Goal: Information Seeking & Learning: Find specific fact

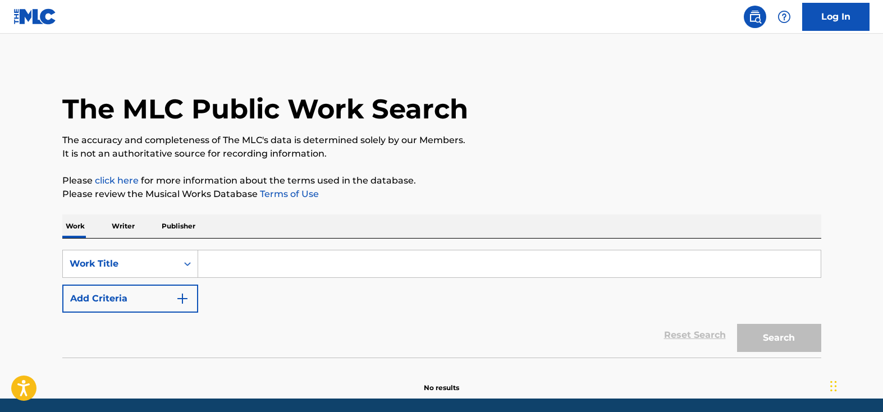
click at [278, 264] on input "Search Form" at bounding box center [509, 263] width 622 height 27
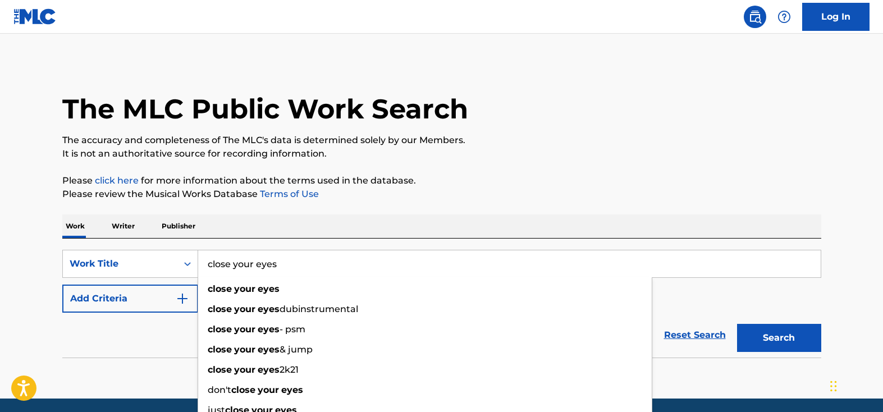
type input "close your eyes"
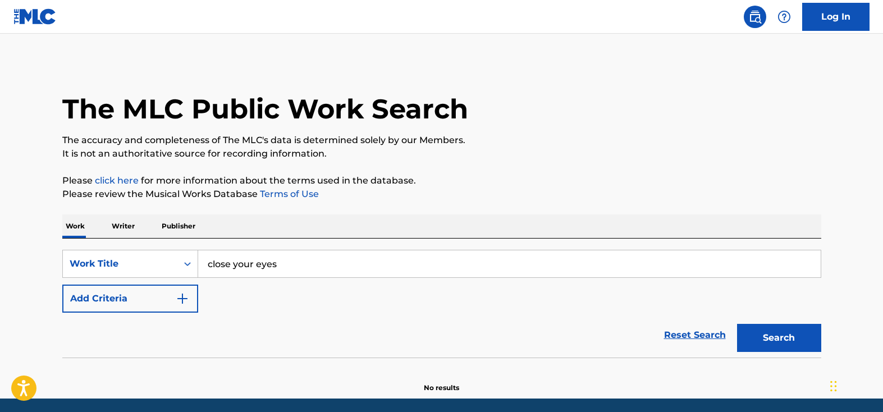
click at [606, 195] on p "Please review the Musical Works Database Terms of Use" at bounding box center [441, 193] width 759 height 13
click at [185, 298] on img "Search Form" at bounding box center [182, 298] width 13 height 13
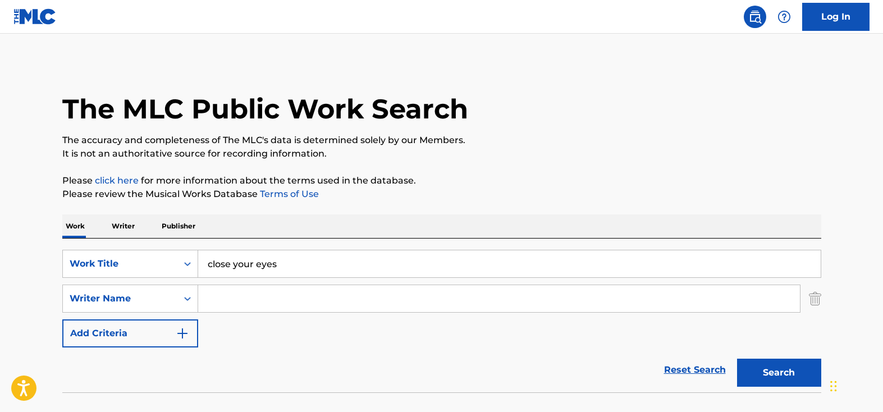
click at [236, 300] on input "Search Form" at bounding box center [499, 298] width 602 height 27
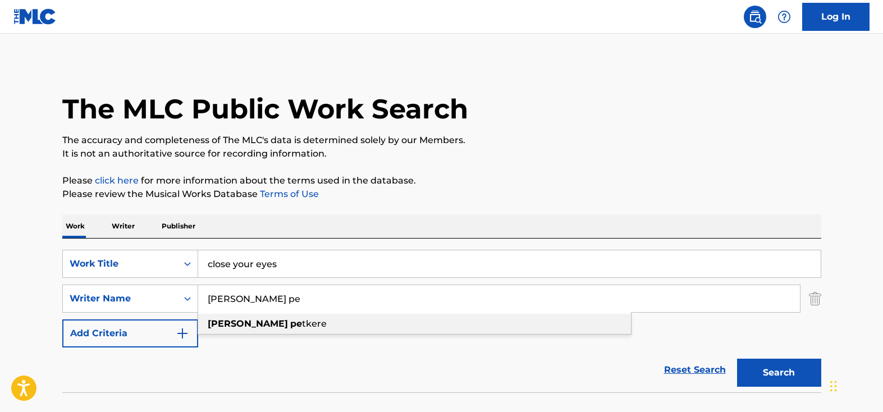
click at [288, 323] on span "Search Form" at bounding box center [289, 323] width 2 height 11
type input "[PERSON_NAME]"
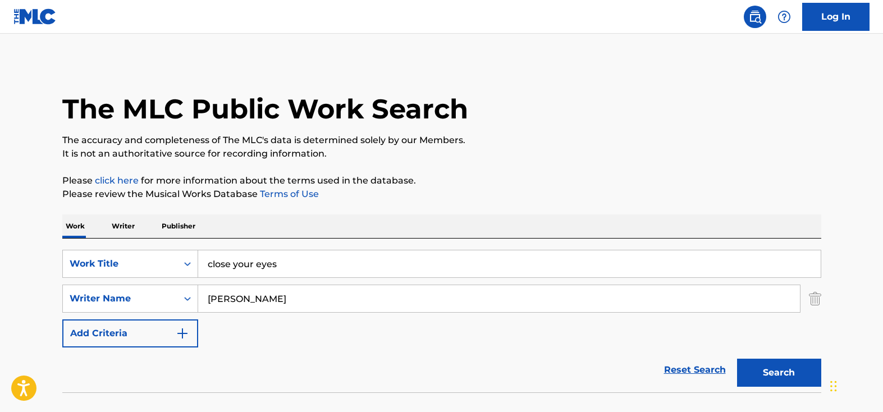
click at [776, 375] on button "Search" at bounding box center [779, 373] width 84 height 28
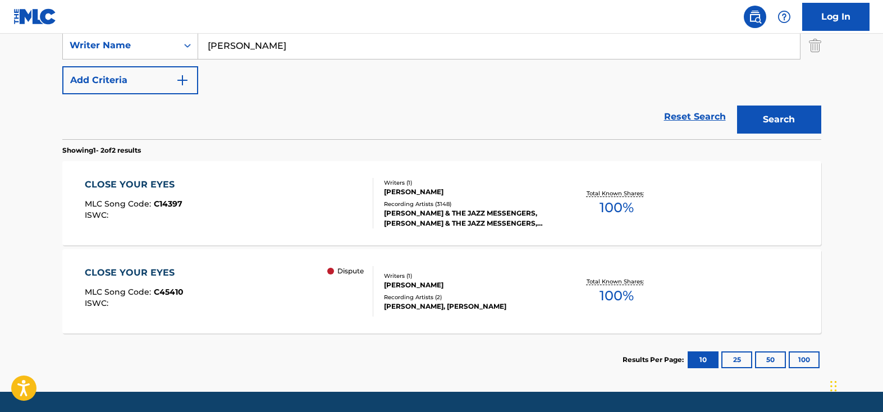
scroll to position [287, 0]
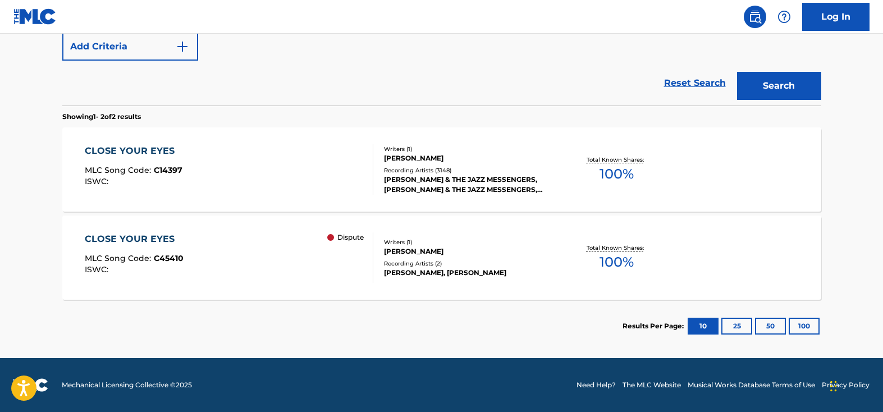
click at [417, 164] on div "Writers ( 1 ) [PERSON_NAME] Recording Artists ( 3148 ) [PERSON_NAME] & THE JAZZ…" at bounding box center [463, 170] width 180 height 50
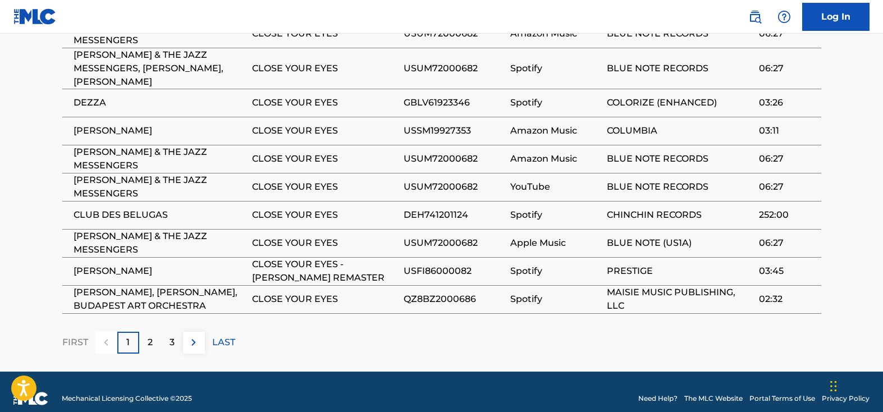
scroll to position [755, 0]
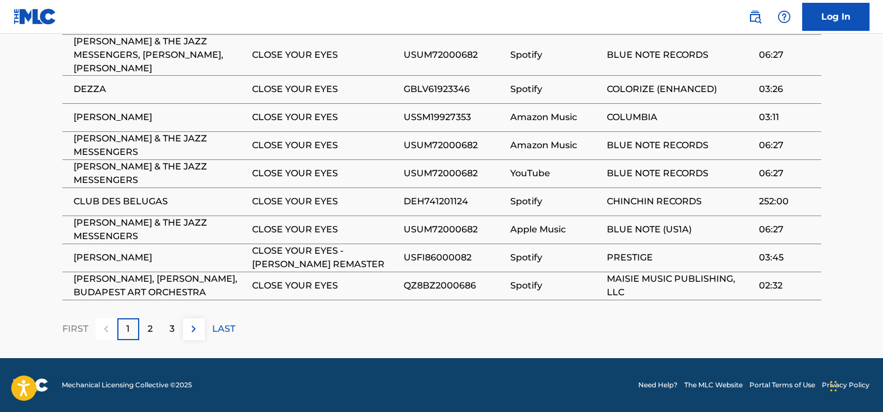
click at [153, 332] on div "2" at bounding box center [150, 329] width 22 height 22
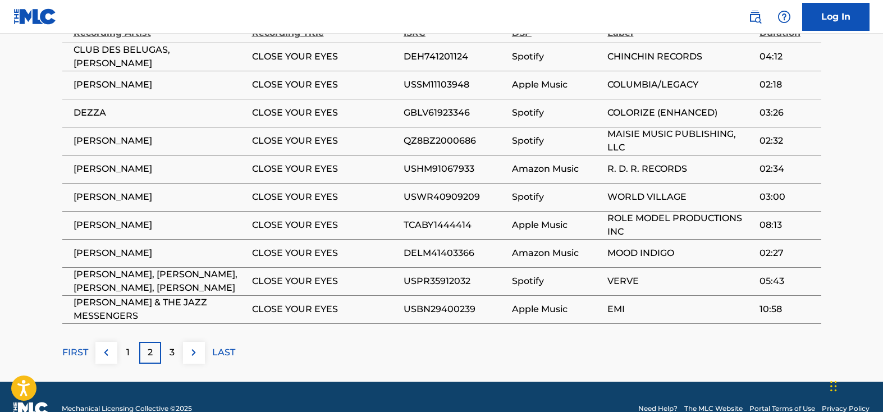
scroll to position [702, 0]
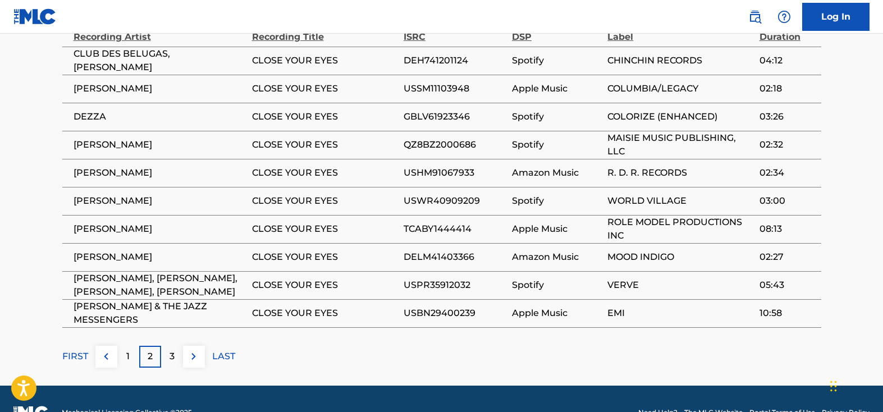
click at [148, 360] on p "2" at bounding box center [150, 356] width 5 height 13
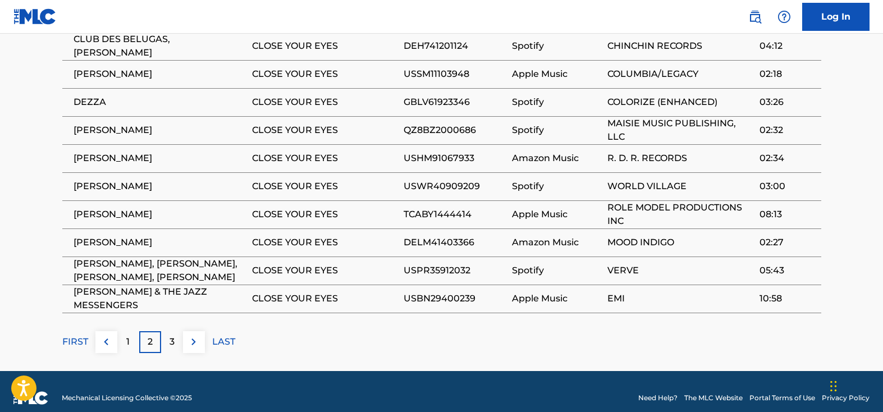
scroll to position [730, 0]
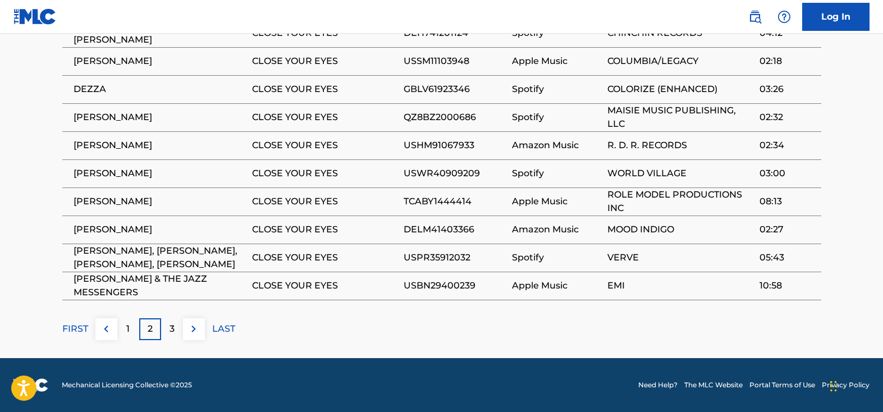
click at [169, 327] on p "3" at bounding box center [171, 328] width 5 height 13
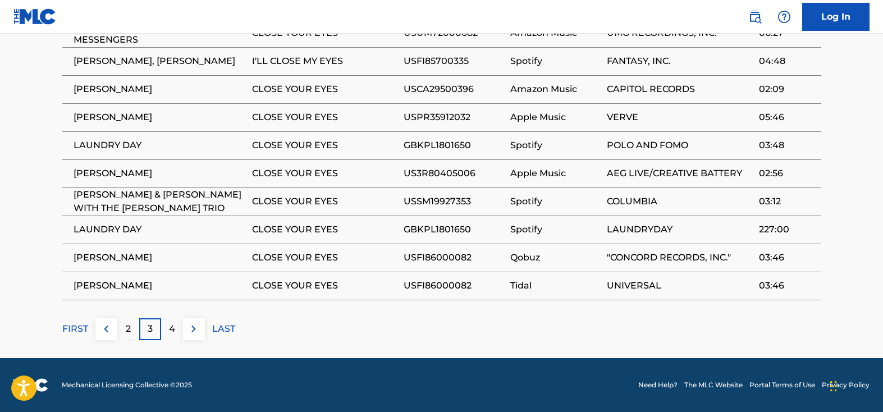
click at [193, 328] on img at bounding box center [193, 328] width 13 height 13
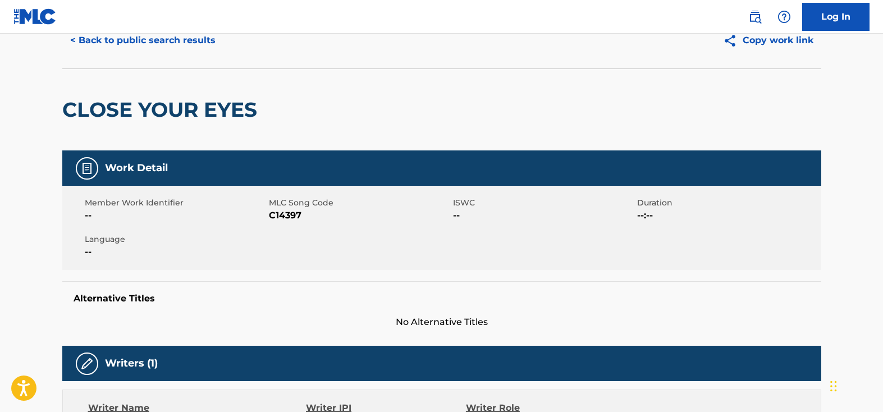
scroll to position [49, 0]
